Goal: Task Accomplishment & Management: Complete application form

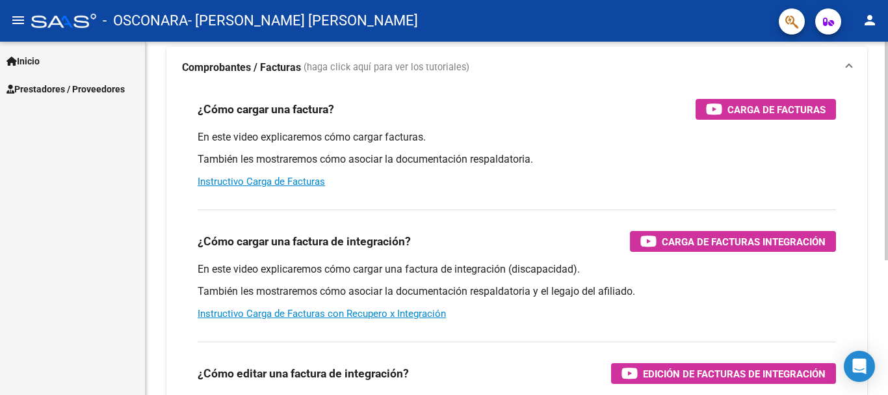
scroll to position [92, 0]
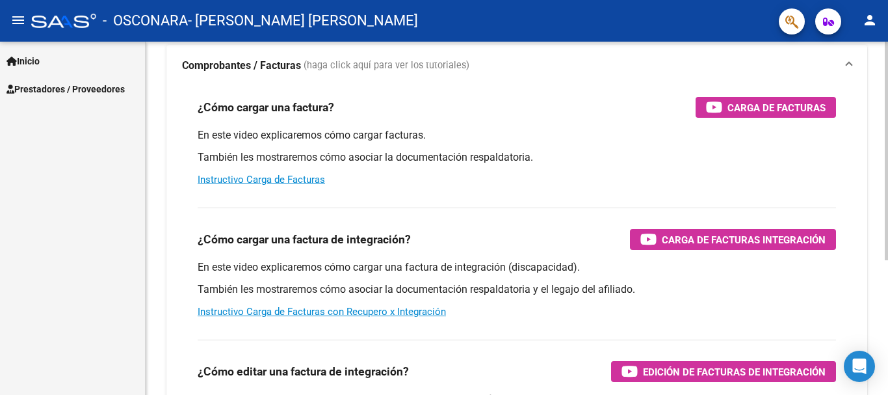
click at [874, 256] on div "Instructivos y Video Tutoriales SAAS Centro de Ayuda - Administración de O.S. C…" at bounding box center [519, 234] width 746 height 570
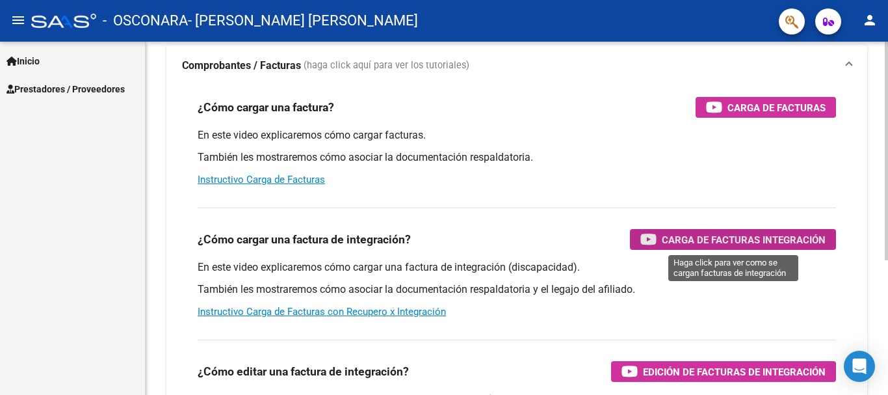
click at [759, 235] on span "Carga de Facturas Integración" at bounding box center [744, 239] width 164 height 16
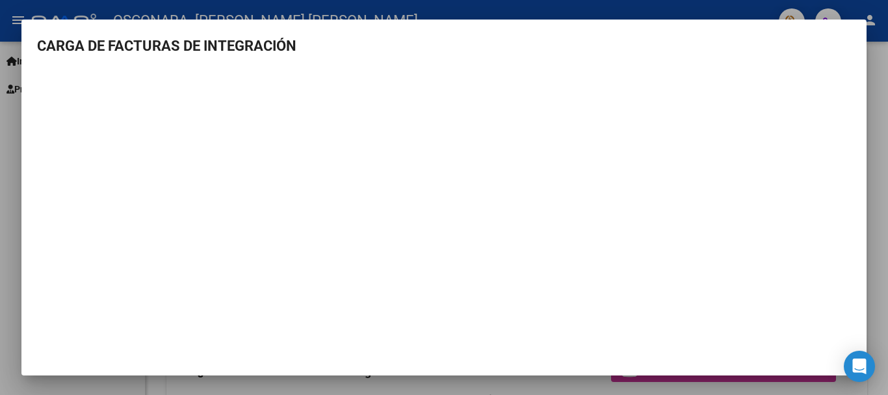
click at [0, 135] on div at bounding box center [444, 197] width 888 height 395
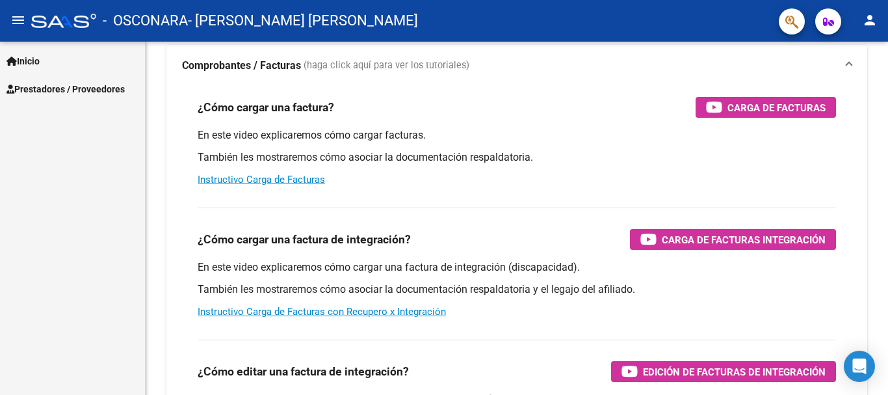
click at [49, 77] on link "Prestadores / Proveedores" at bounding box center [72, 89] width 145 height 28
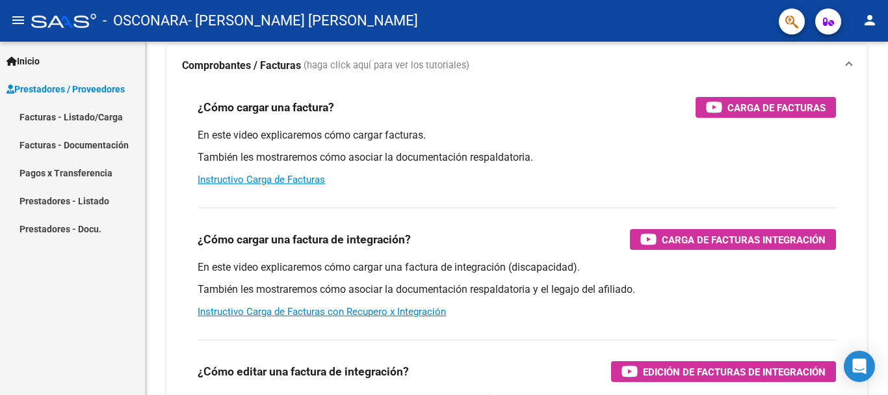
click at [73, 120] on link "Facturas - Listado/Carga" at bounding box center [72, 117] width 145 height 28
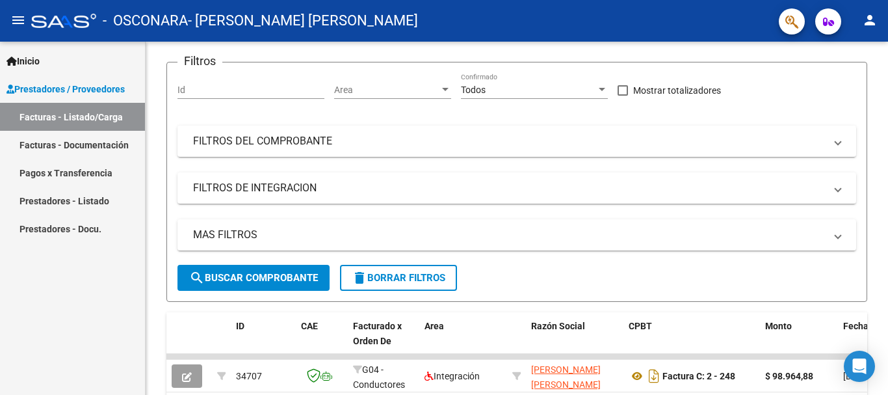
click at [132, 129] on link "Facturas - Listado/Carga" at bounding box center [72, 117] width 145 height 28
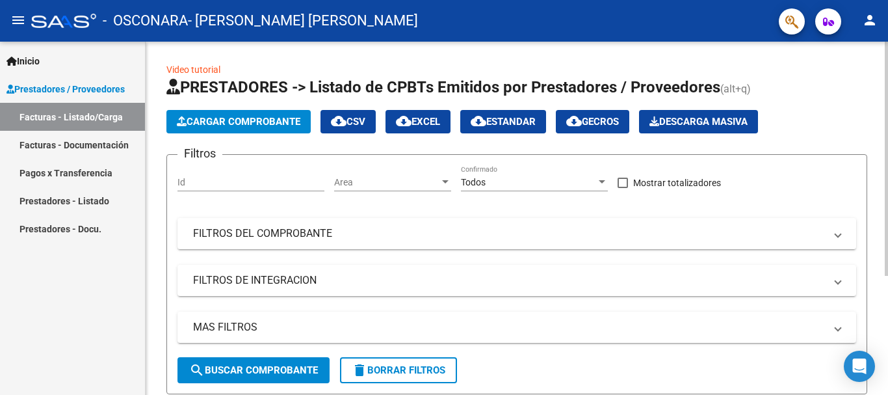
click at [887, 82] on div at bounding box center [886, 159] width 3 height 234
click at [284, 124] on span "Cargar Comprobante" at bounding box center [239, 122] width 124 height 12
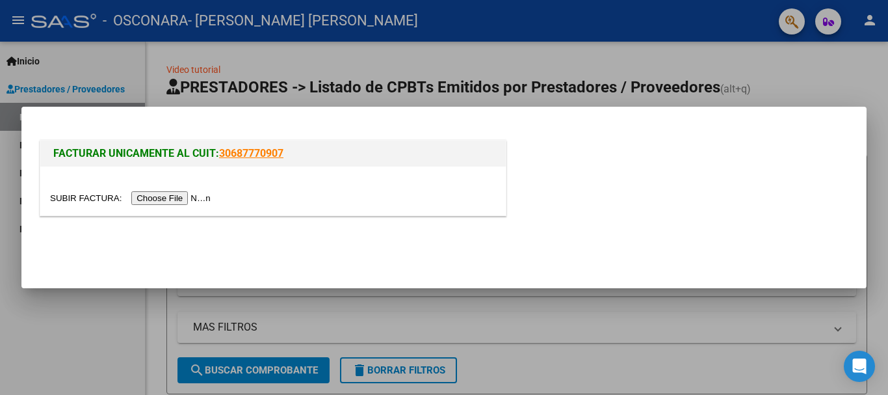
click at [185, 194] on input "file" at bounding box center [132, 198] width 164 height 14
click at [196, 201] on input "file" at bounding box center [132, 198] width 164 height 14
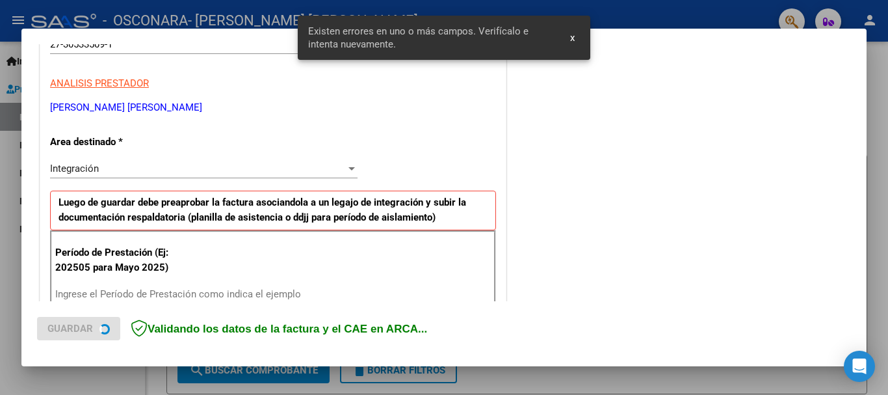
scroll to position [300, 0]
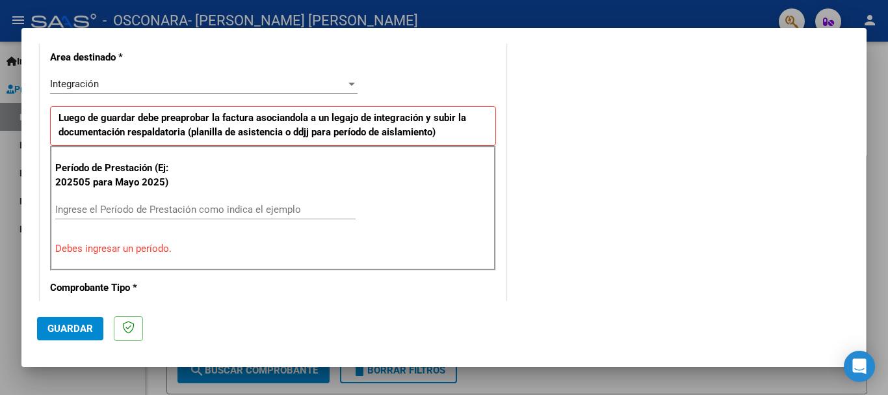
click at [73, 205] on input "Ingrese el Período de Prestación como indica el ejemplo" at bounding box center [205, 209] width 300 height 12
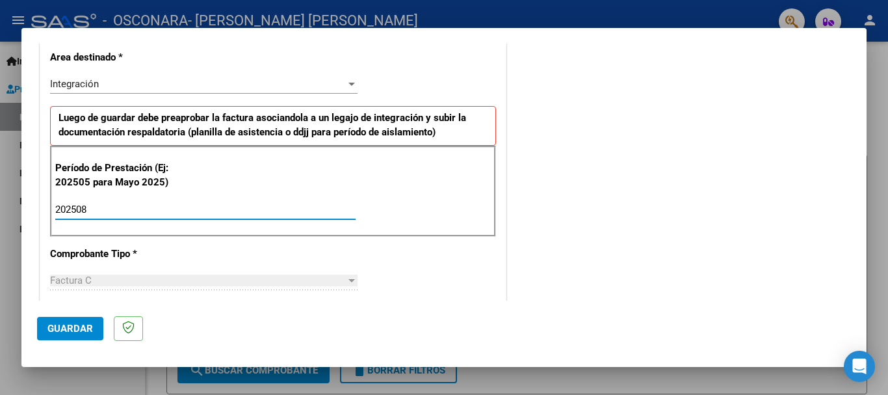
type input "202508"
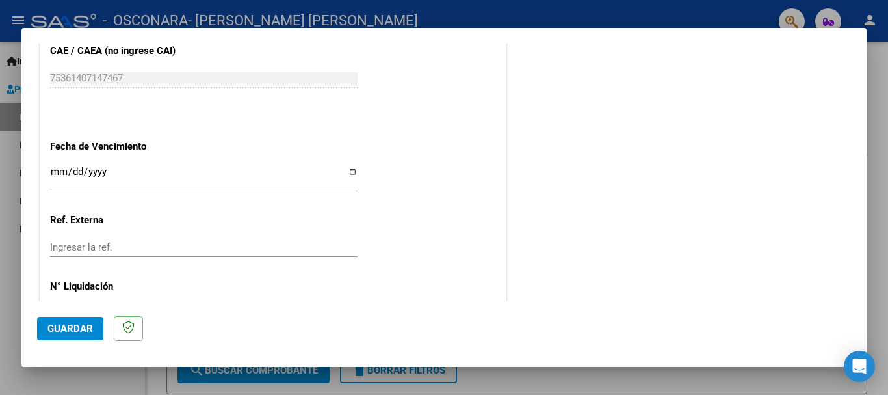
scroll to position [887, 0]
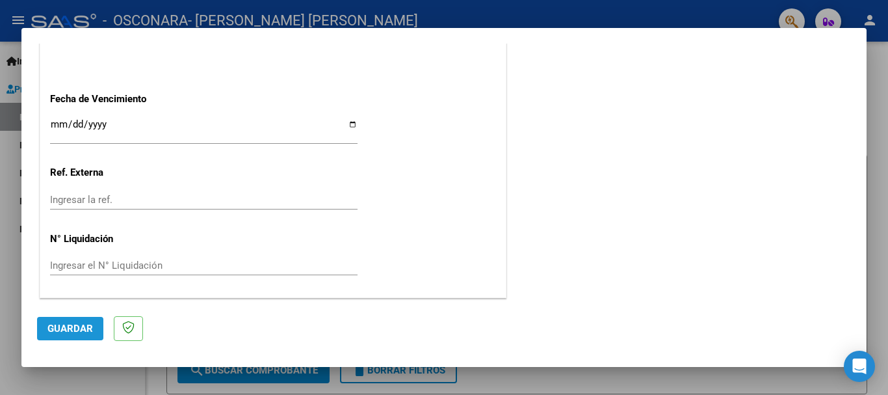
click at [81, 319] on button "Guardar" at bounding box center [70, 328] width 66 height 23
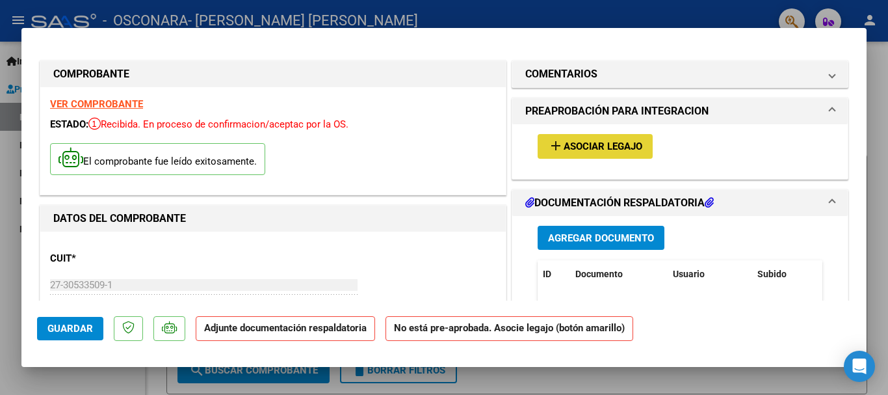
click at [549, 147] on mat-icon "add" at bounding box center [556, 146] width 16 height 16
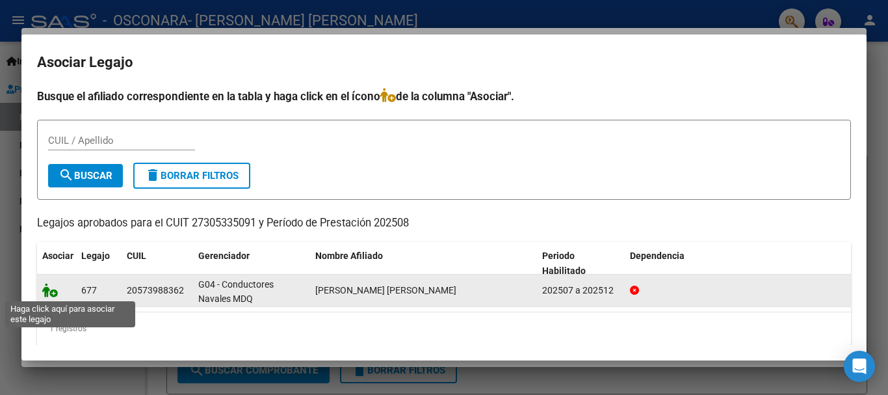
click at [49, 293] on icon at bounding box center [50, 290] width 16 height 14
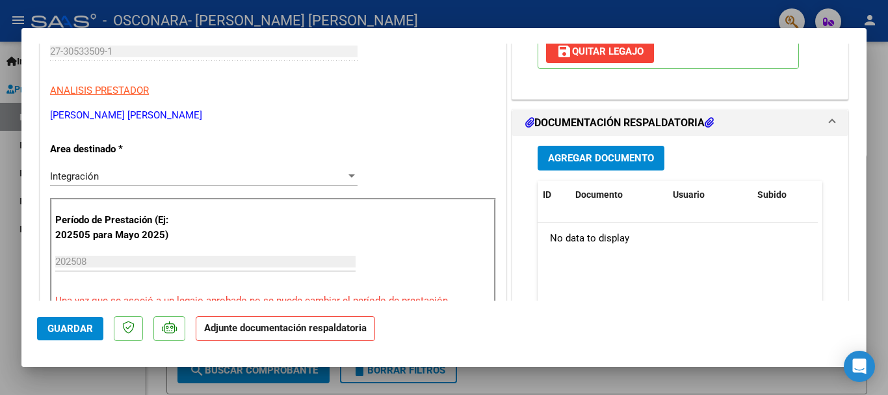
scroll to position [243, 0]
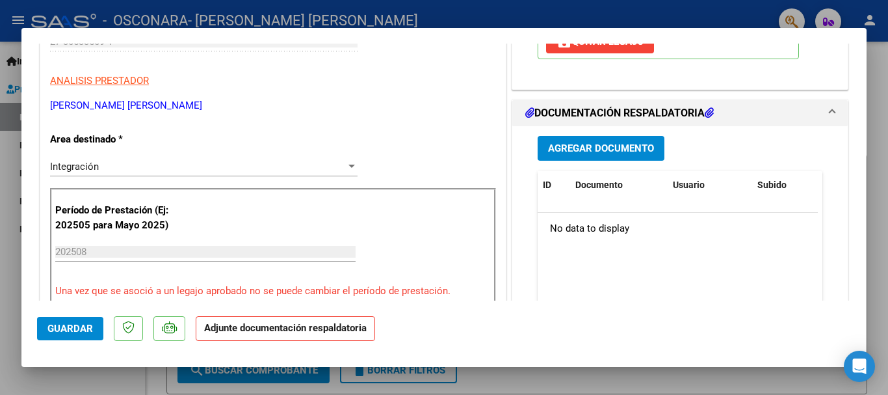
click at [595, 140] on button "Agregar Documento" at bounding box center [601, 148] width 127 height 24
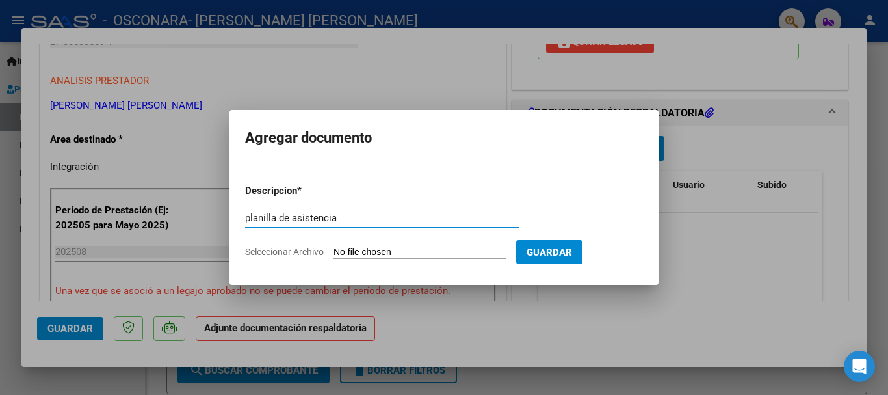
type input "planilla de asistencia"
click at [363, 252] on input "Seleccionar Archivo" at bounding box center [420, 252] width 172 height 12
type input "C:\fakepath\Asistencia [PERSON_NAME].pdf"
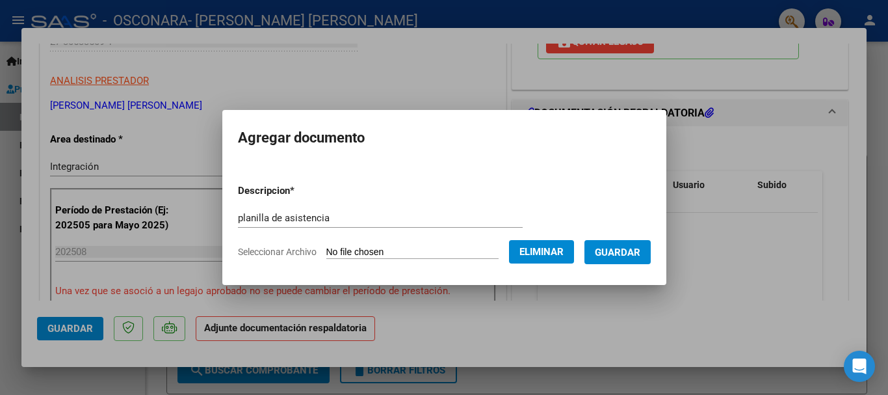
click at [628, 254] on span "Guardar" at bounding box center [618, 252] width 46 height 12
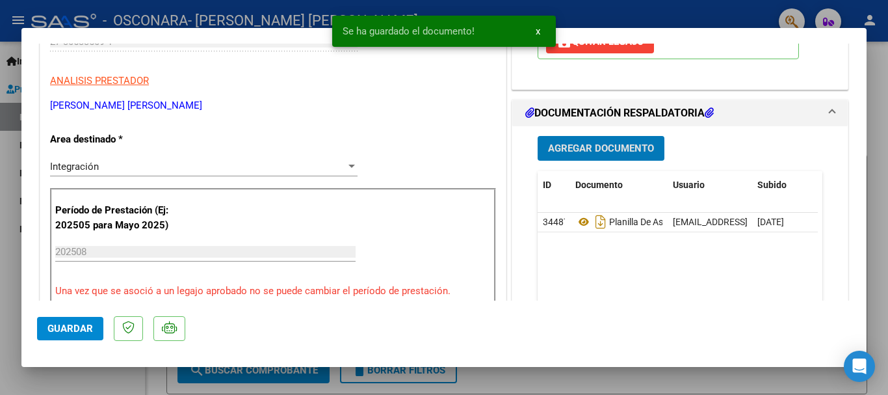
click at [590, 153] on span "Agregar Documento" at bounding box center [601, 149] width 106 height 12
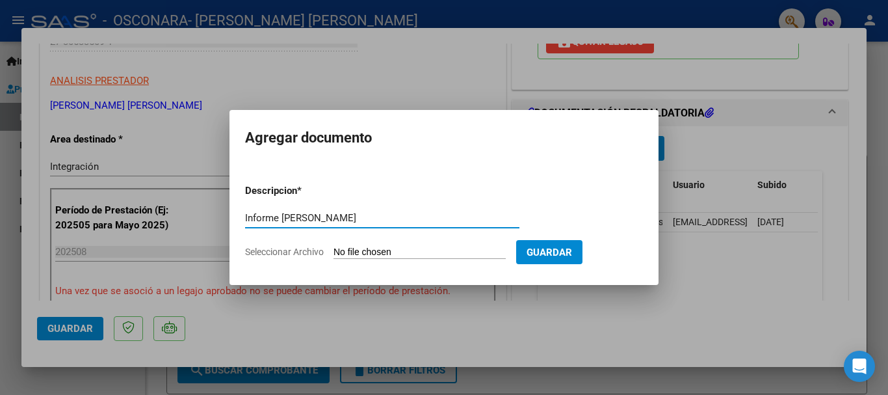
type input "Informe [PERSON_NAME]"
click at [373, 252] on input "Seleccionar Archivo" at bounding box center [420, 252] width 172 height 12
type input "C:\fakepath\Informe_Entrevista_Inicial_Demian.pdf"
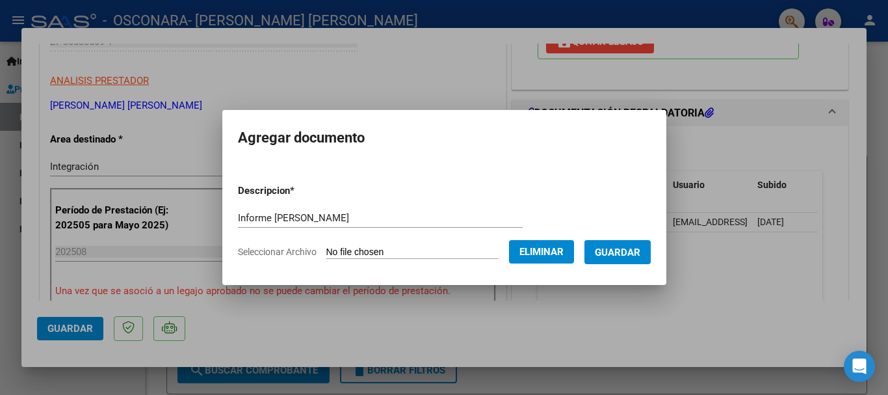
click at [629, 257] on span "Guardar" at bounding box center [618, 252] width 46 height 12
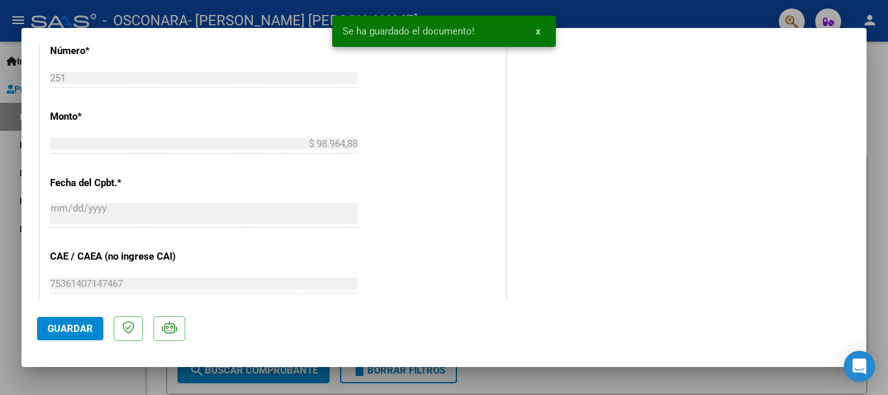
scroll to position [674, 0]
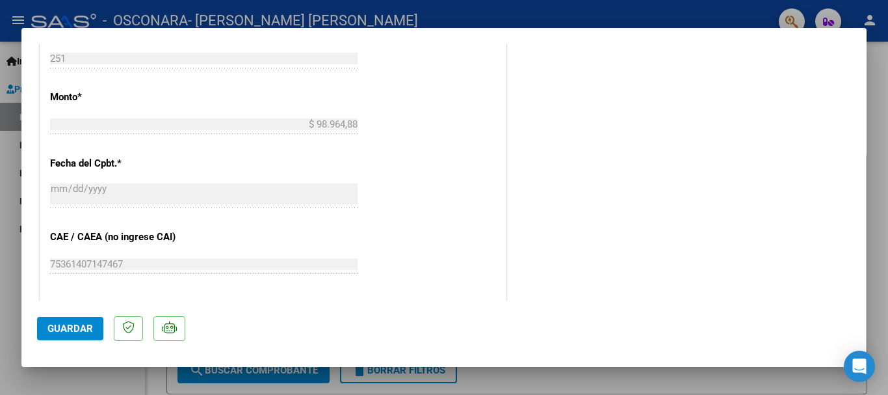
click at [58, 337] on button "Guardar" at bounding box center [70, 328] width 66 height 23
click at [75, 330] on span "Guardar" at bounding box center [70, 328] width 46 height 12
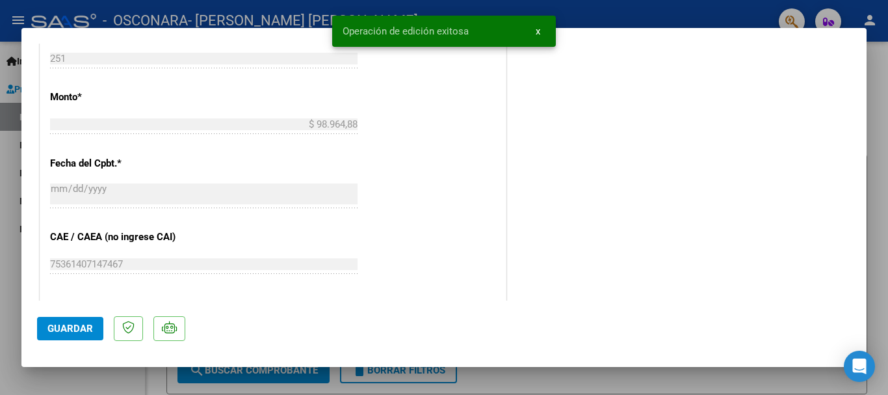
scroll to position [907, 0]
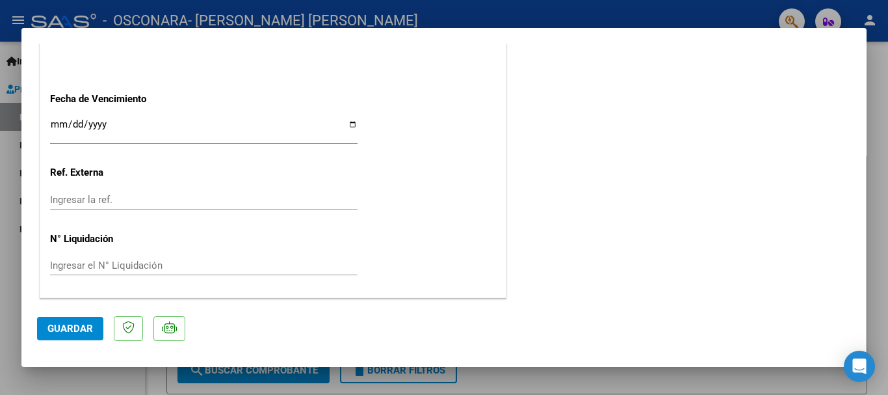
type input "$ 0,00"
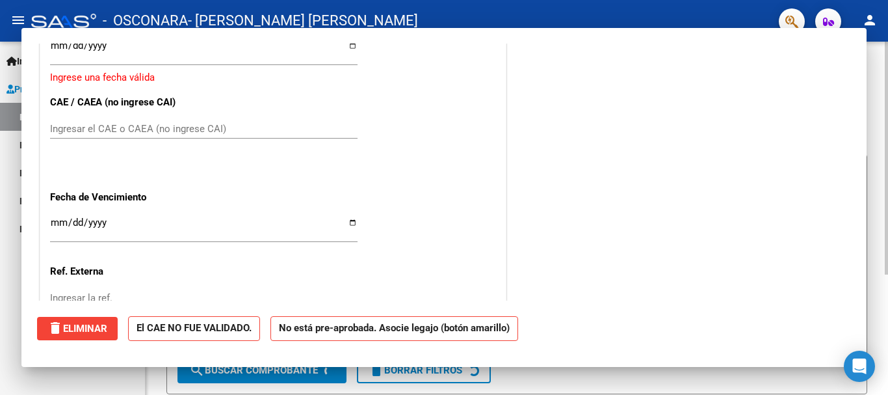
scroll to position [0, 0]
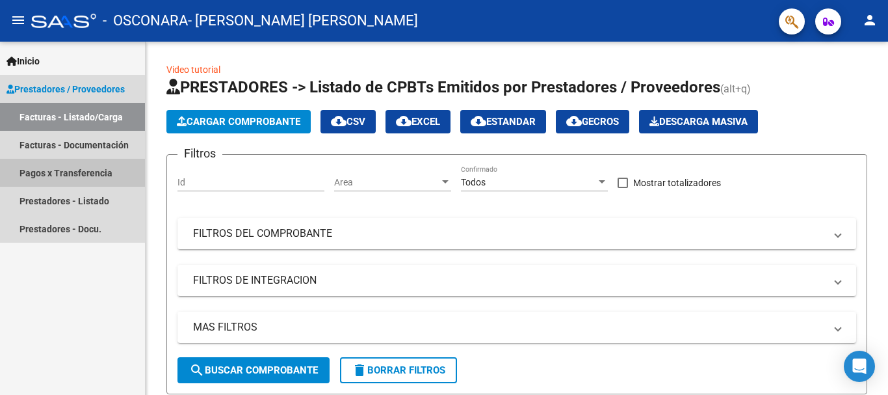
click at [68, 179] on link "Pagos x Transferencia" at bounding box center [72, 173] width 145 height 28
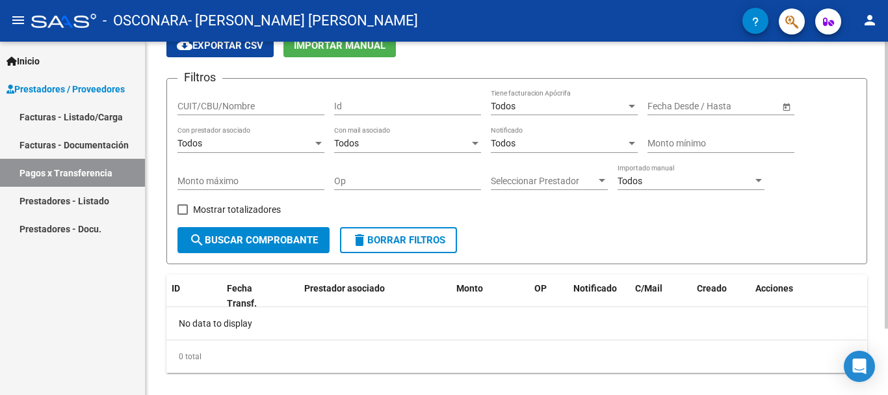
scroll to position [82, 0]
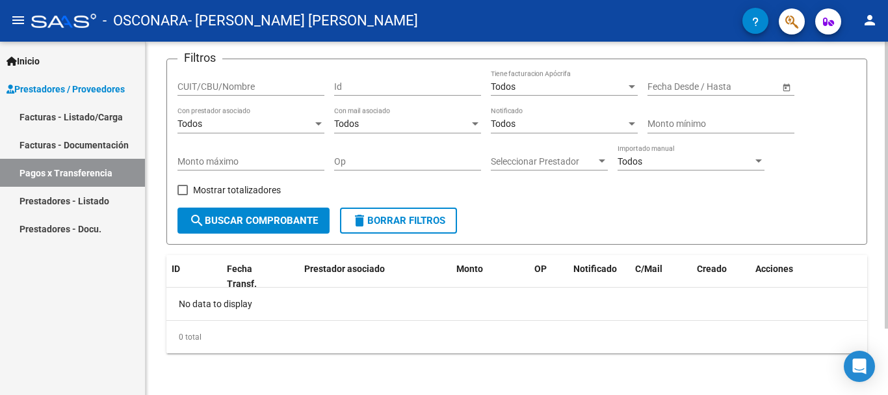
click at [886, 267] on div at bounding box center [886, 251] width 3 height 287
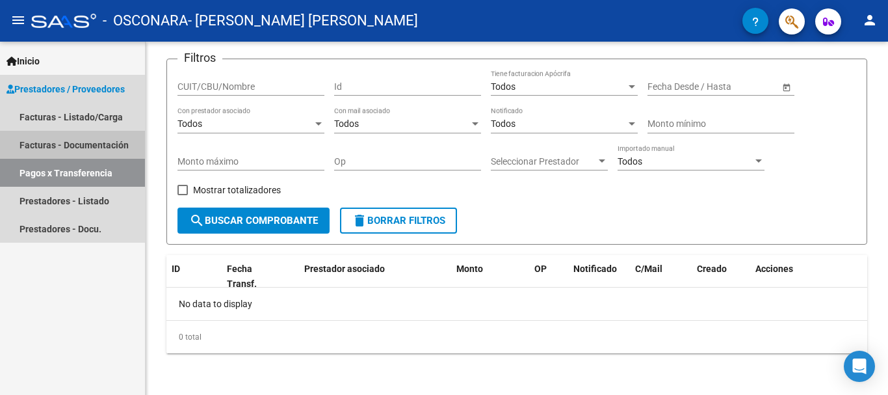
click at [121, 147] on link "Facturas - Documentación" at bounding box center [72, 145] width 145 height 28
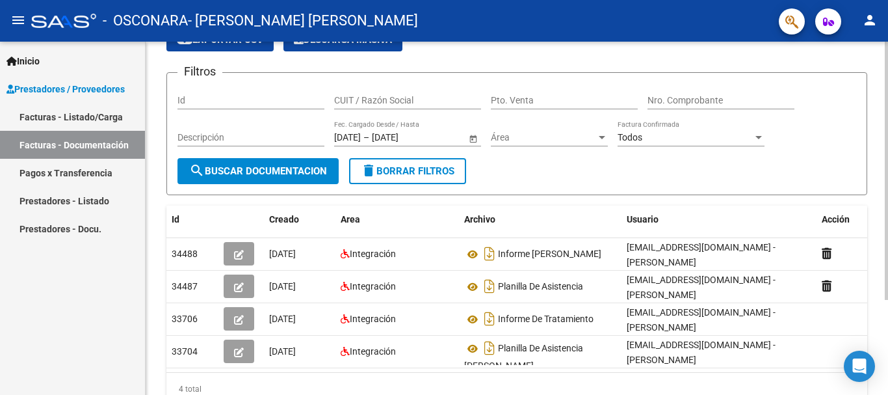
scroll to position [130, 0]
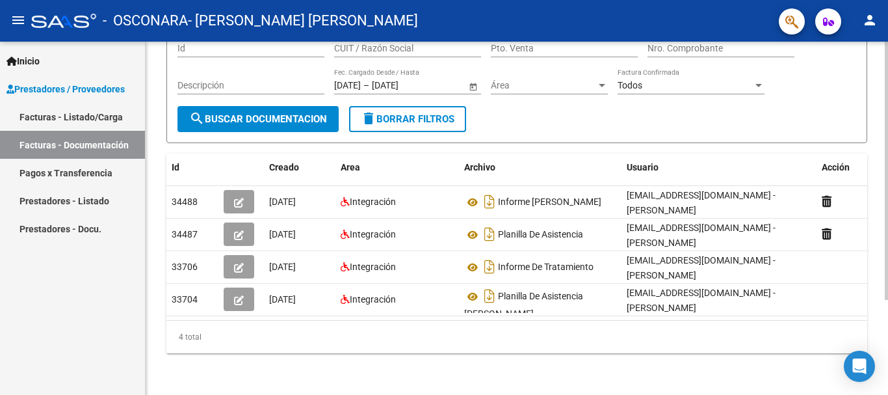
click at [885, 305] on div at bounding box center [886, 266] width 3 height 258
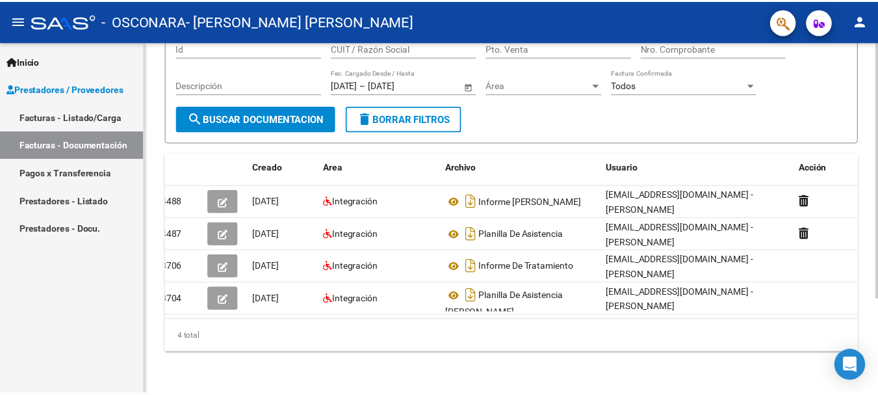
scroll to position [0, 0]
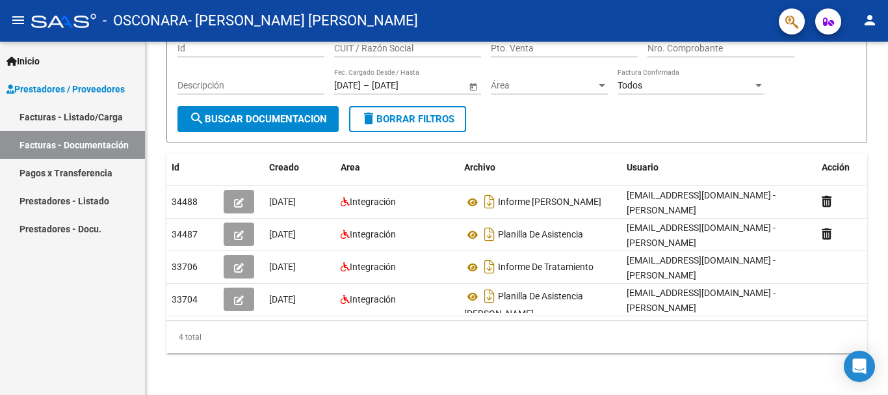
click at [868, 18] on mat-icon "person" at bounding box center [870, 20] width 16 height 16
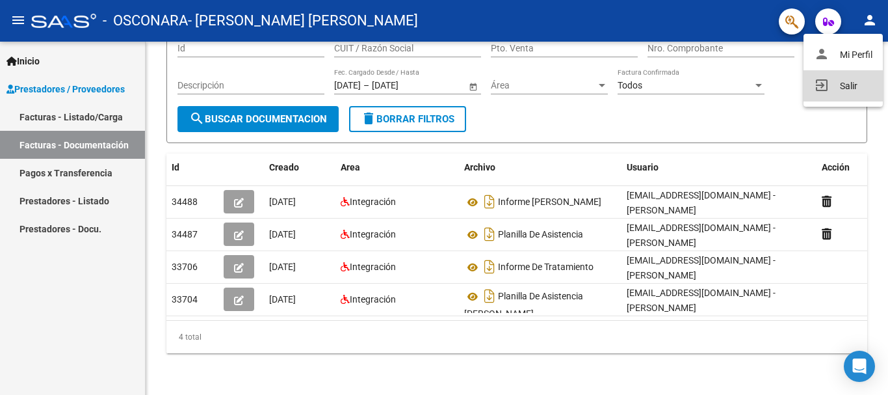
click at [839, 86] on button "exit_to_app Salir" at bounding box center [843, 85] width 79 height 31
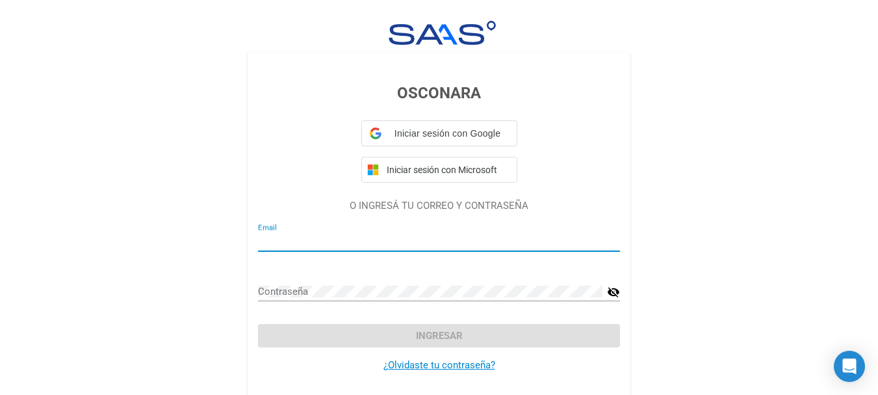
type input "[EMAIL_ADDRESS][DOMAIN_NAME]"
